Goal: Task Accomplishment & Management: Manage account settings

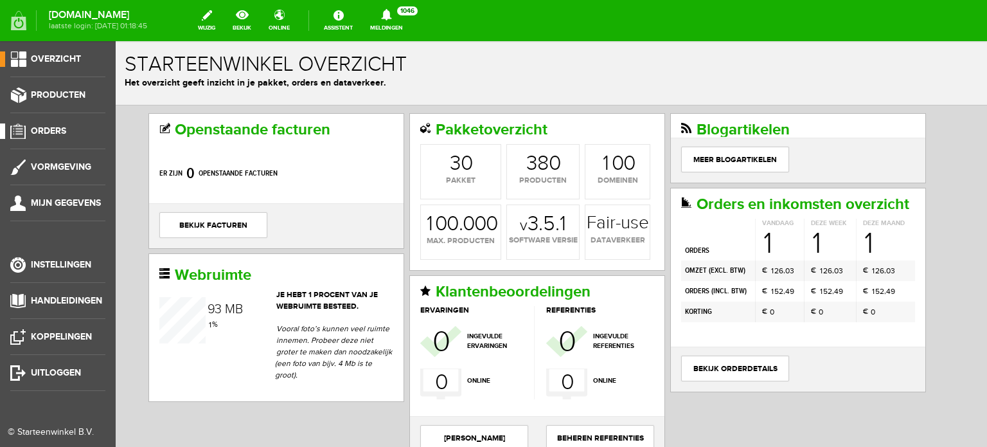
click at [50, 129] on span "Orders" at bounding box center [48, 130] width 35 height 11
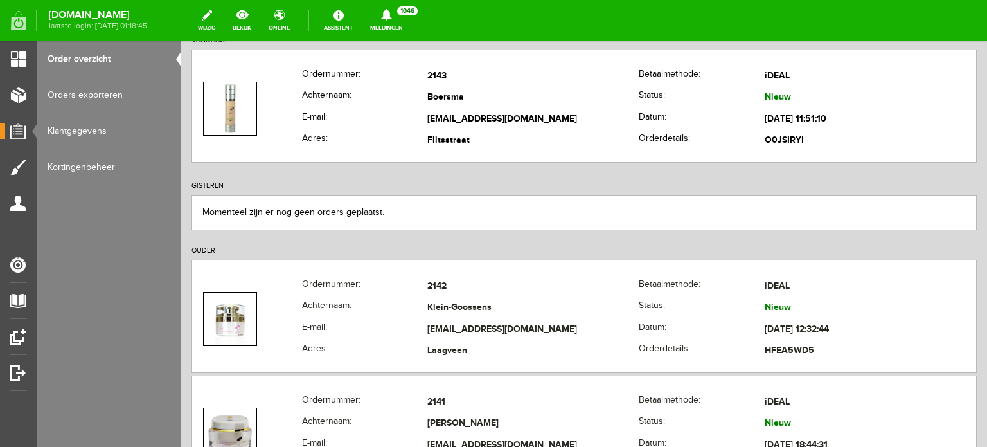
scroll to position [193, 0]
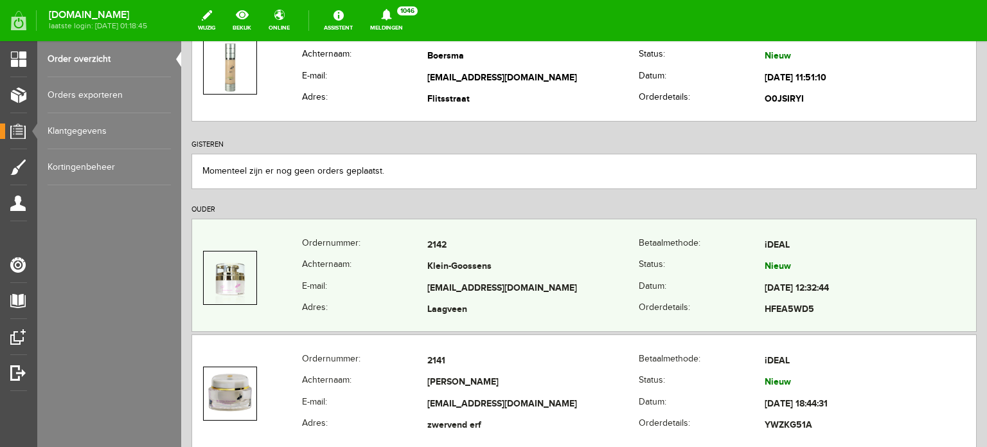
click at [459, 264] on td "Klein-Goossens" at bounding box center [534, 268] width 212 height 22
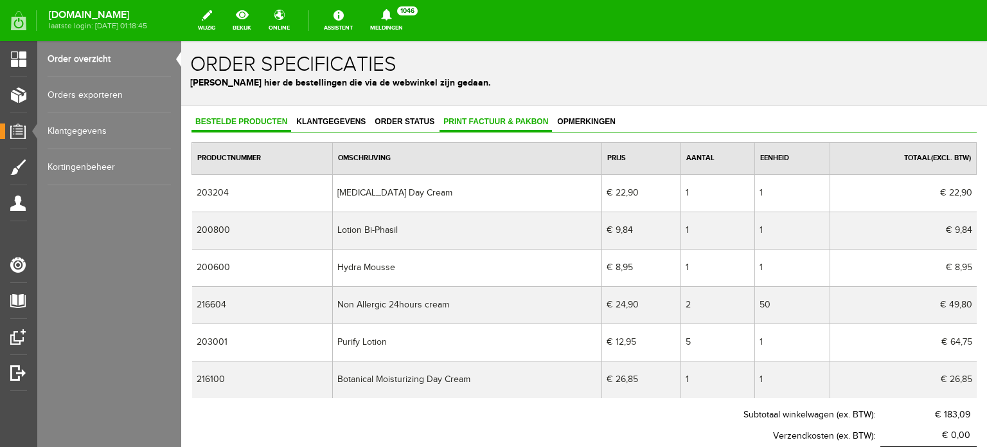
click at [482, 119] on span "Print factuur & pakbon" at bounding box center [496, 121] width 113 height 9
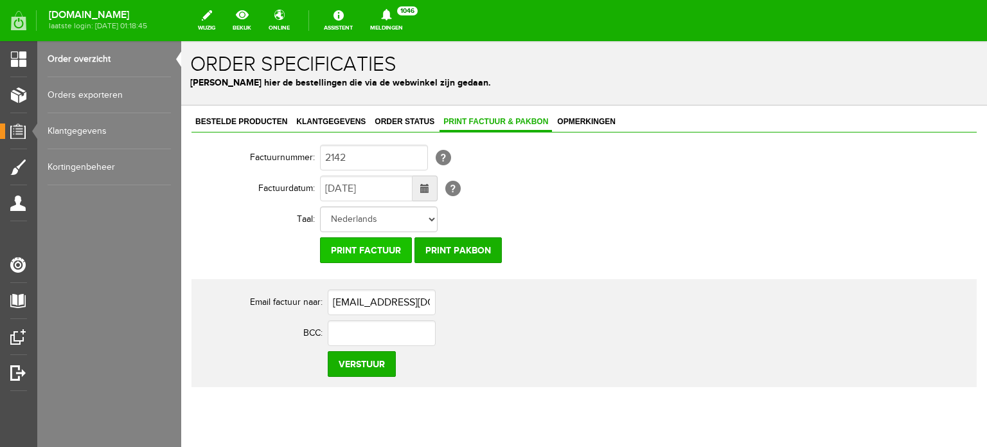
click at [365, 246] on input "Print factuur" at bounding box center [366, 250] width 92 height 26
click at [388, 254] on input "Print factuur" at bounding box center [366, 250] width 92 height 26
click at [349, 120] on span "Klantgegevens" at bounding box center [331, 121] width 77 height 9
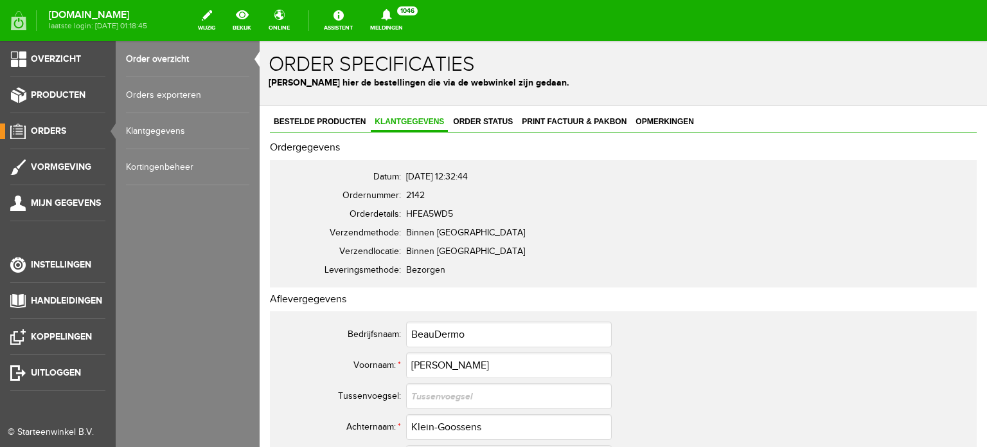
click at [52, 129] on span "Orders" at bounding box center [48, 130] width 35 height 11
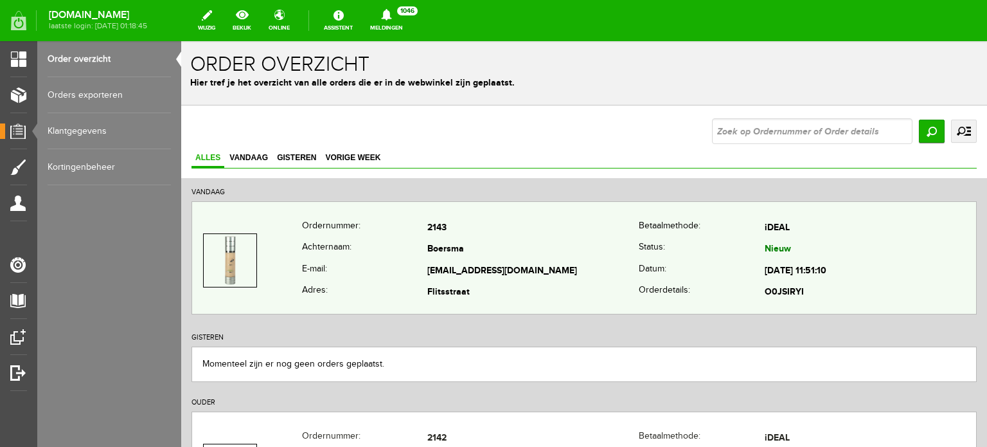
click at [454, 246] on td "Boersma" at bounding box center [534, 250] width 212 height 22
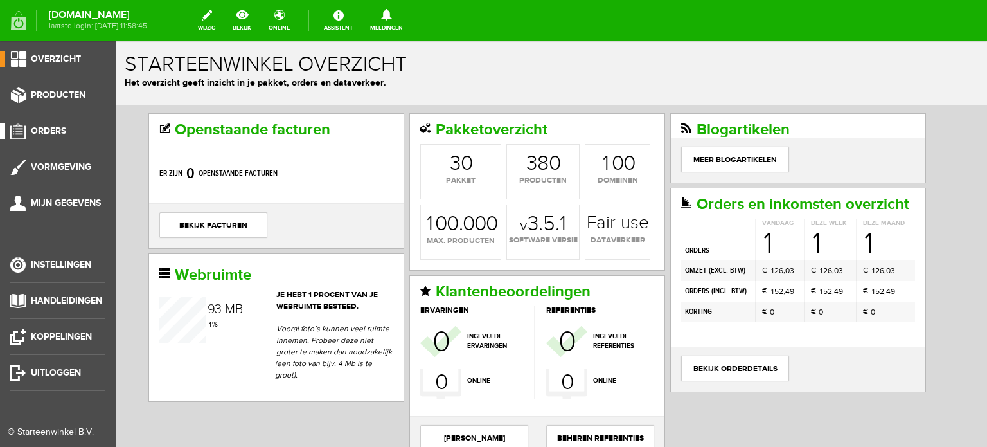
click at [59, 131] on span "Orders" at bounding box center [48, 130] width 35 height 11
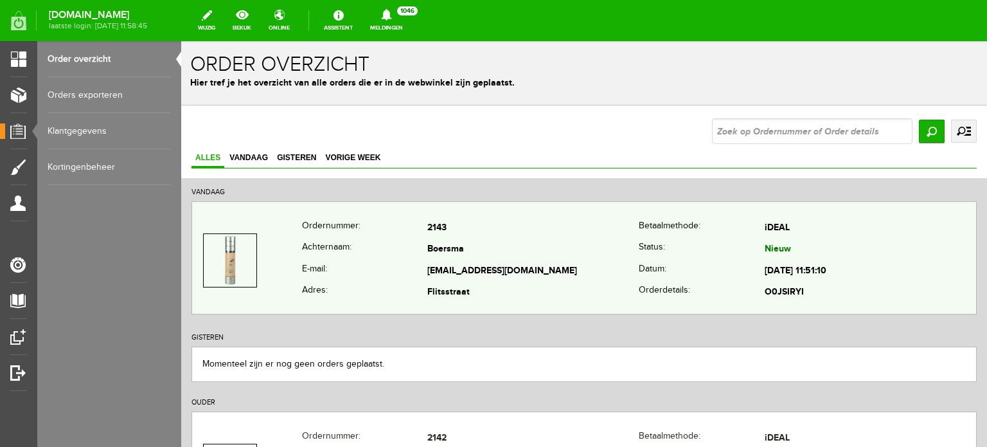
click at [428, 247] on td "Boersma" at bounding box center [534, 250] width 212 height 22
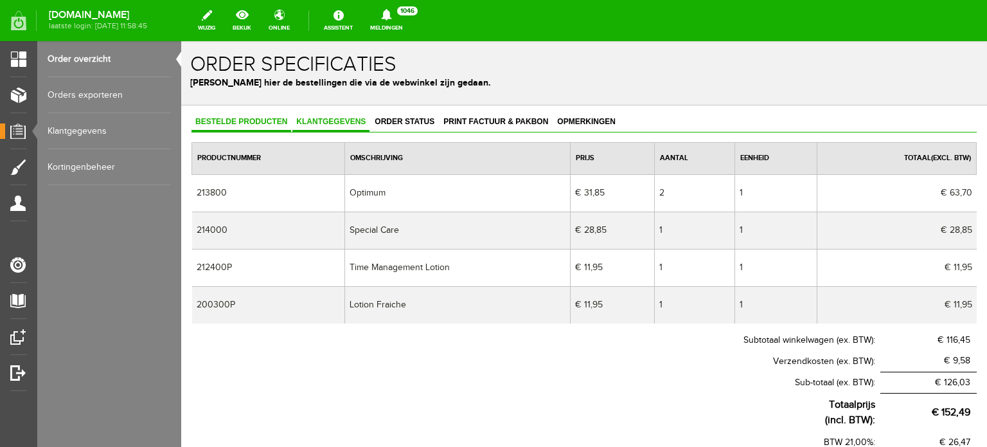
click at [330, 122] on span "Klantgegevens" at bounding box center [331, 121] width 77 height 9
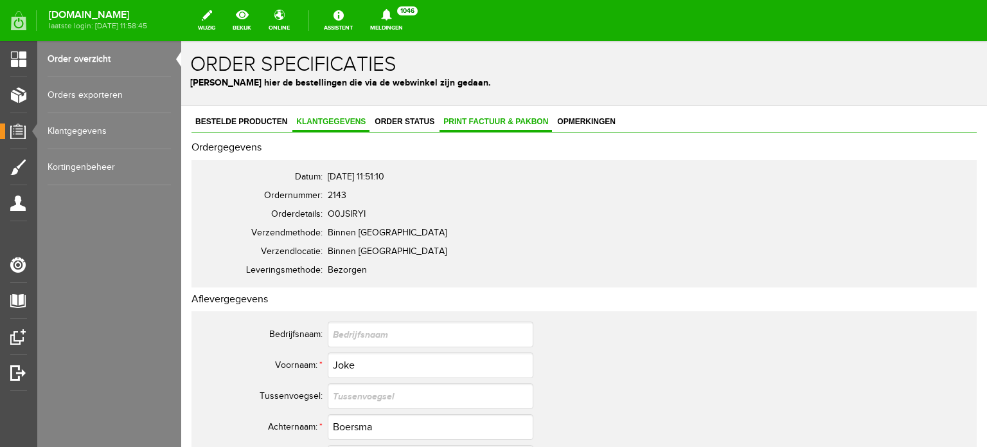
click at [495, 121] on span "Print factuur & pakbon" at bounding box center [496, 121] width 113 height 9
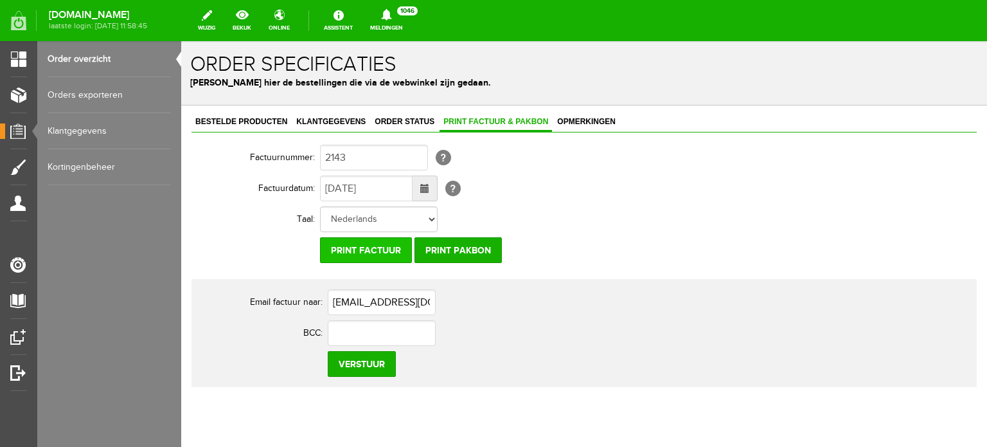
click at [373, 251] on input "Print factuur" at bounding box center [366, 250] width 92 height 26
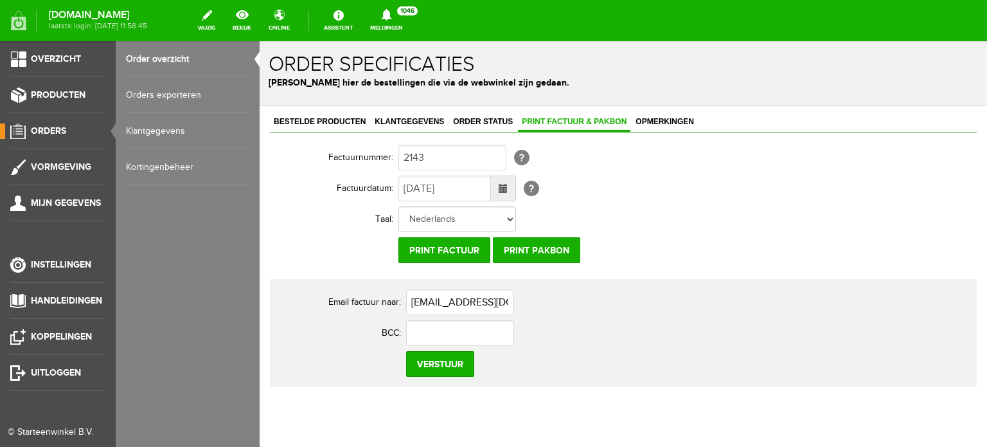
click at [55, 125] on span "Orders" at bounding box center [48, 130] width 35 height 11
